Goal: Task Accomplishment & Management: Complete application form

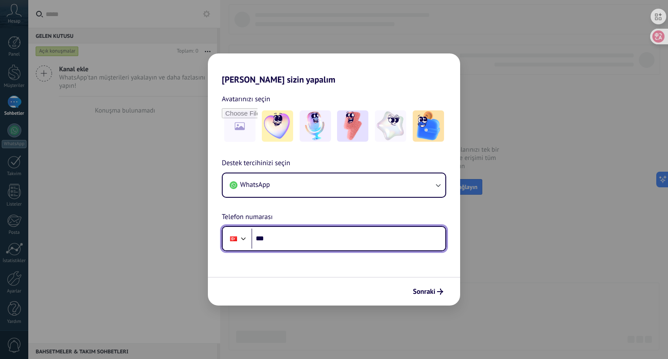
click at [375, 246] on input "***" at bounding box center [348, 239] width 194 height 20
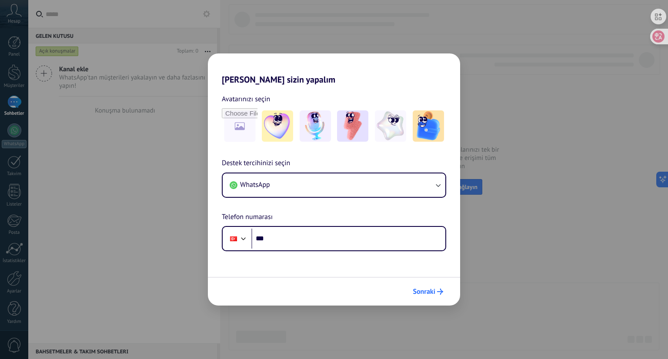
click at [426, 293] on span "Sonraki" at bounding box center [423, 292] width 23 height 6
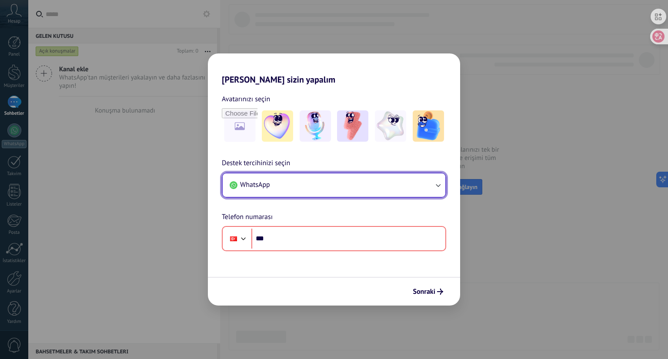
click at [377, 194] on button "WhatsApp" at bounding box center [334, 184] width 223 height 23
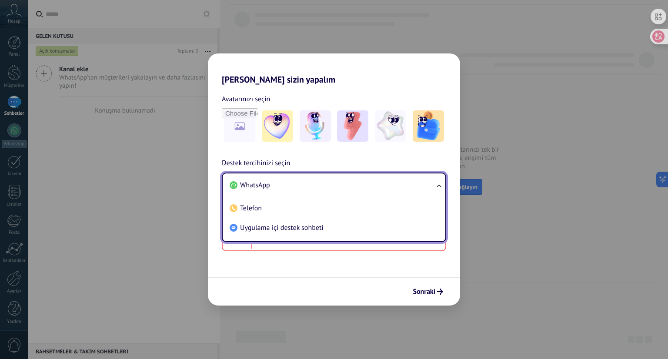
click at [377, 194] on li "WhatsApp" at bounding box center [332, 186] width 212 height 20
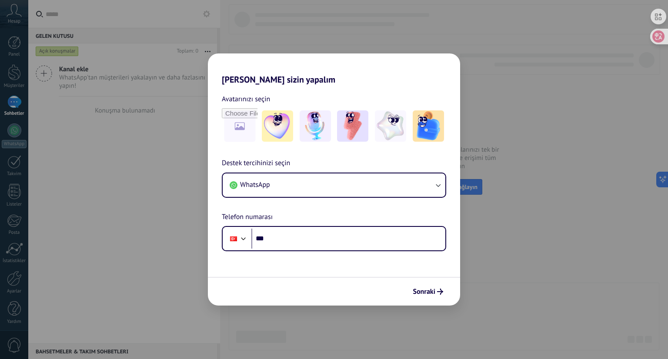
click at [506, 151] on div "[PERSON_NAME] sizin yapalım Avatarınızı seçin Destek tercihinizi seçin WhatsApp…" at bounding box center [334, 179] width 668 height 359
drag, startPoint x: 506, startPoint y: 151, endPoint x: 184, endPoint y: 11, distance: 351.3
click at [184, 11] on div "[PERSON_NAME] sizin yapalım Avatarınızı seçin Destek tercihinizi seçin WhatsApp…" at bounding box center [334, 179] width 668 height 359
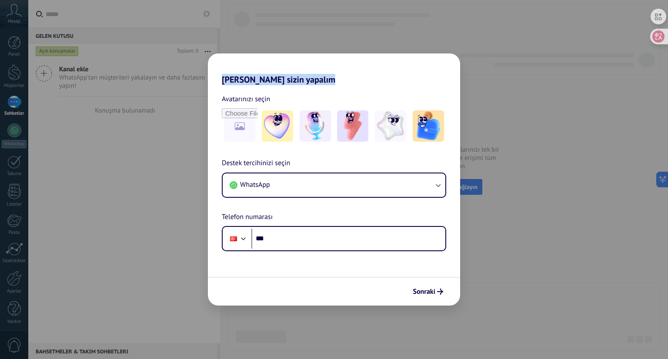
click at [360, 80] on h2 "[PERSON_NAME] sizin yapalım" at bounding box center [334, 68] width 252 height 31
